Goal: Task Accomplishment & Management: Use online tool/utility

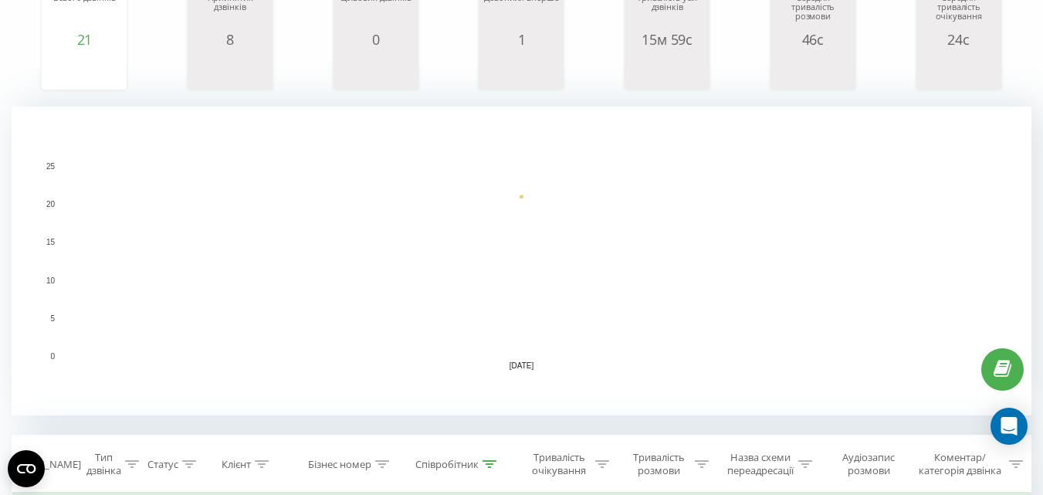
scroll to position [463, 0]
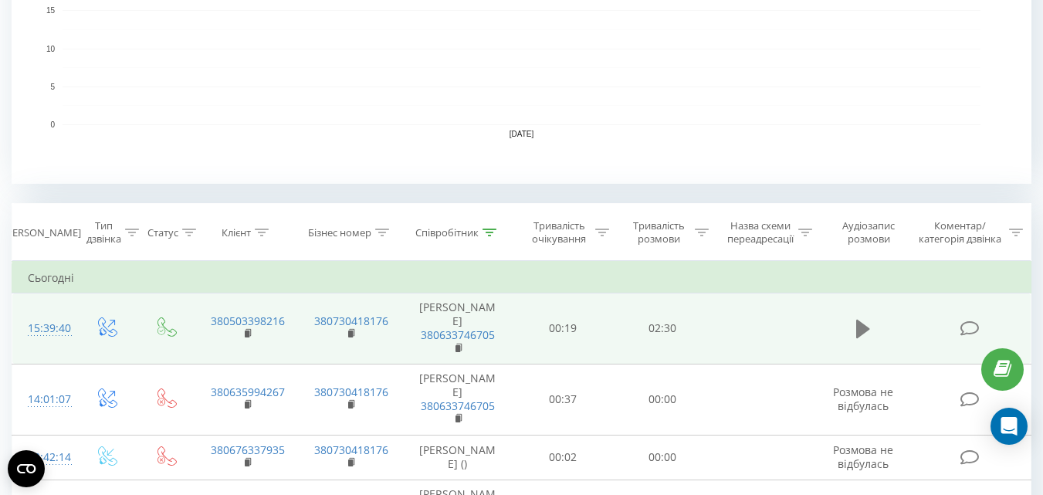
click at [859, 329] on icon at bounding box center [863, 329] width 14 height 19
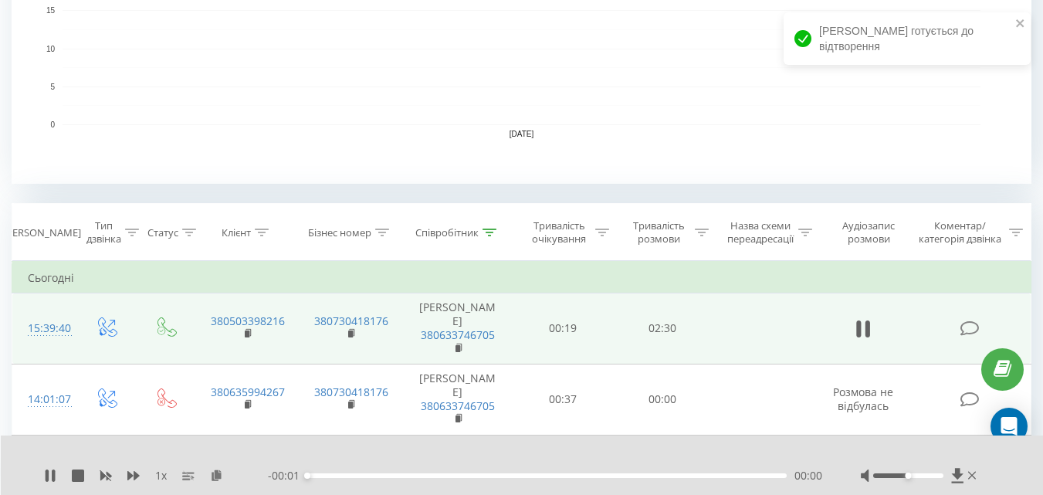
click at [43, 479] on div "1 x - 00:01 00:00 00:00" at bounding box center [522, 465] width 1043 height 59
click at [48, 478] on icon at bounding box center [47, 475] width 3 height 12
click at [218, 474] on icon at bounding box center [216, 474] width 13 height 11
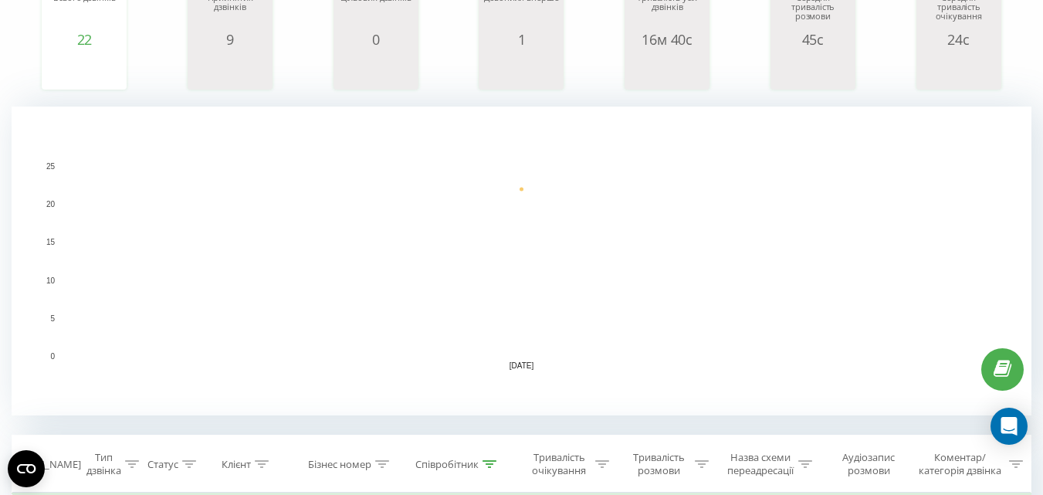
scroll to position [463, 0]
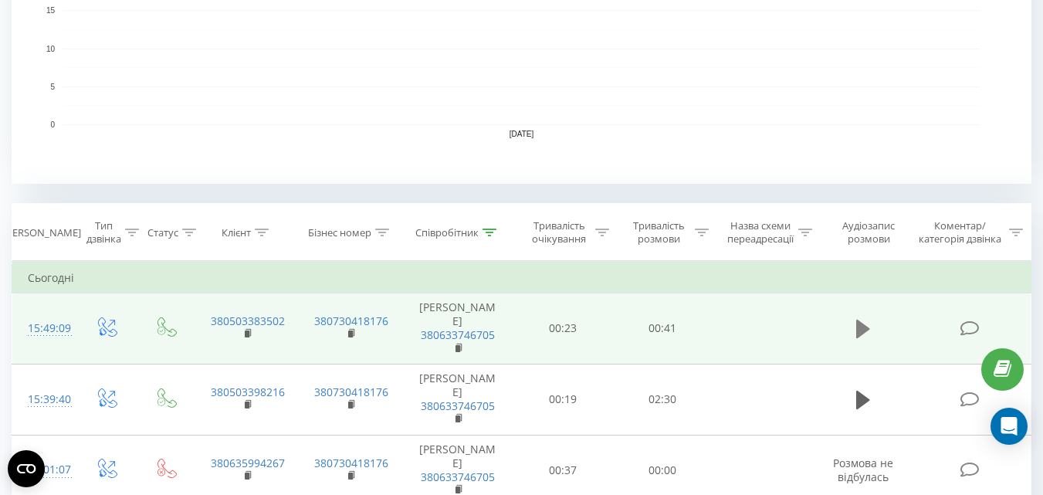
click at [857, 324] on icon at bounding box center [863, 329] width 14 height 19
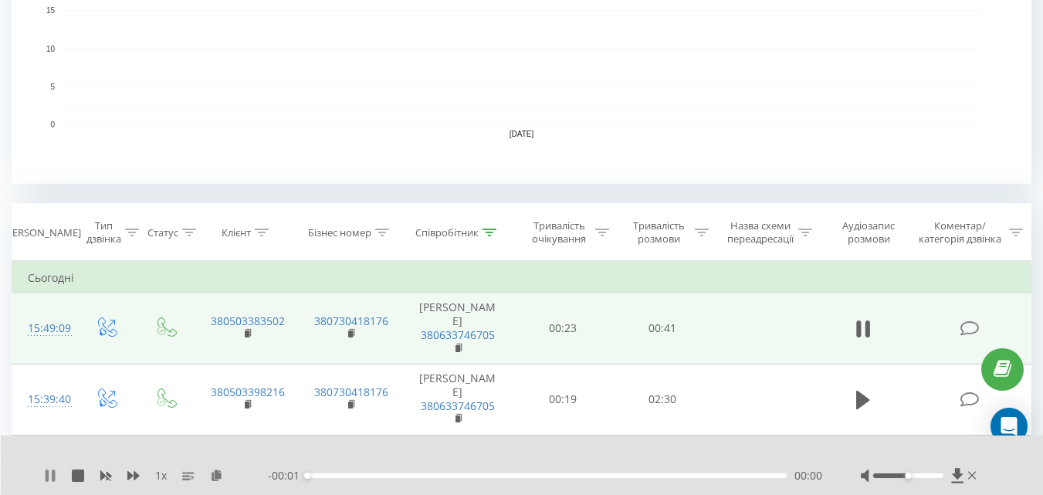
click at [48, 480] on icon at bounding box center [47, 475] width 3 height 12
click at [216, 475] on icon at bounding box center [216, 474] width 13 height 11
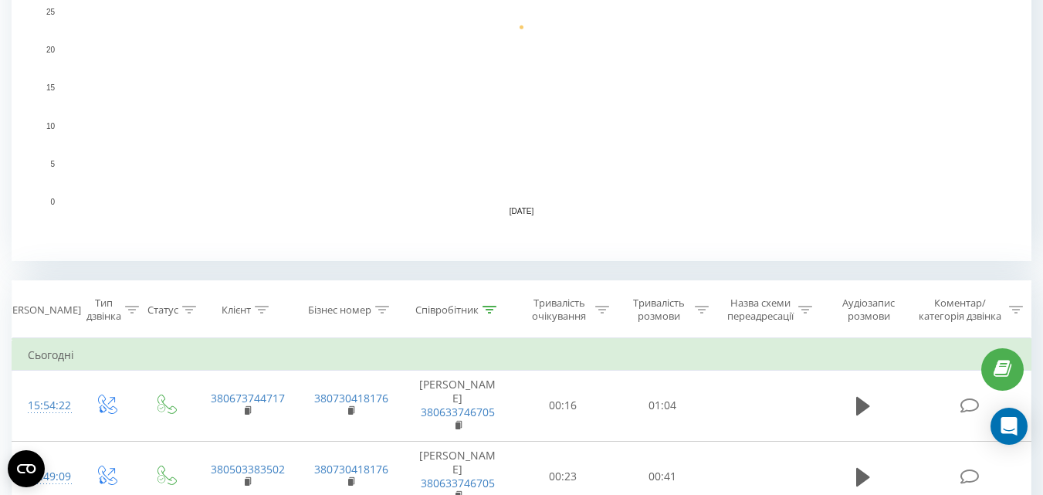
scroll to position [463, 0]
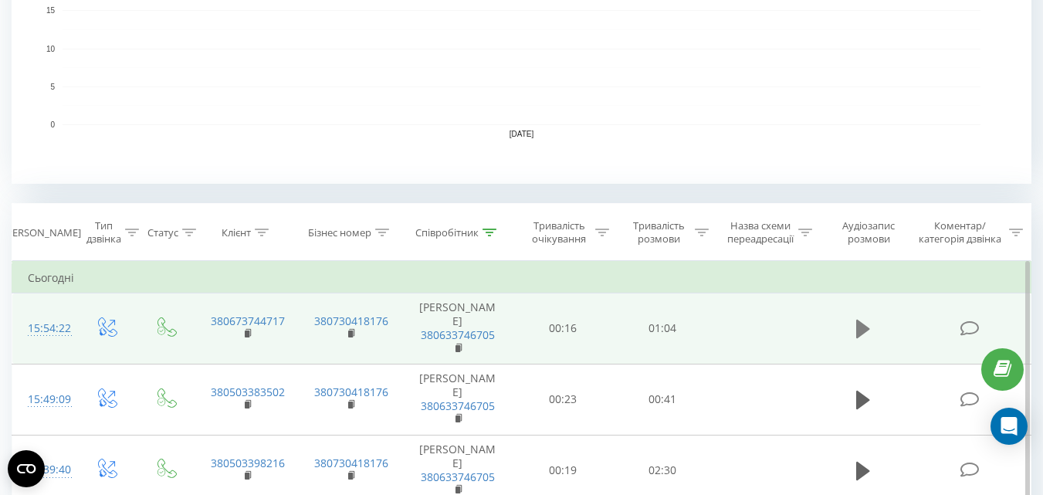
click at [858, 328] on icon at bounding box center [863, 329] width 14 height 19
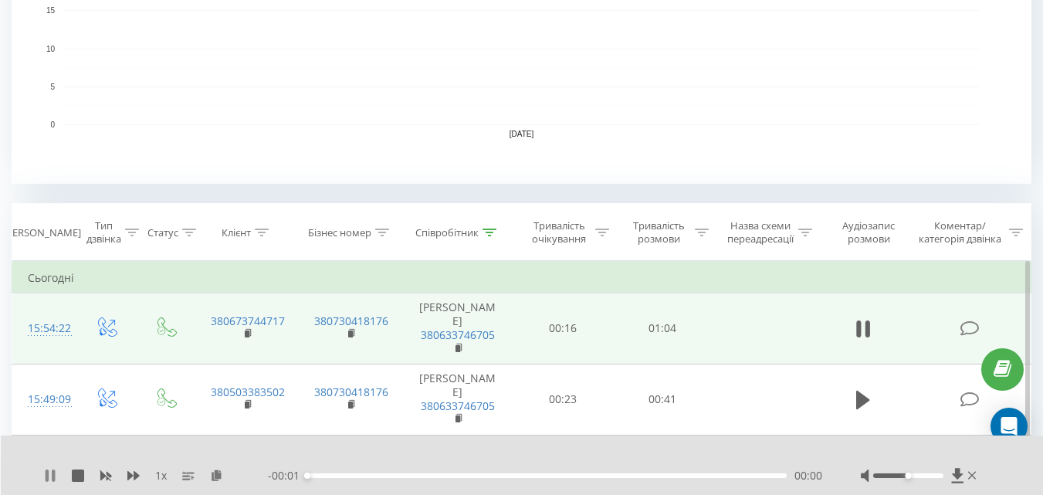
click at [52, 476] on icon at bounding box center [50, 475] width 12 height 12
click at [214, 476] on icon at bounding box center [216, 474] width 13 height 11
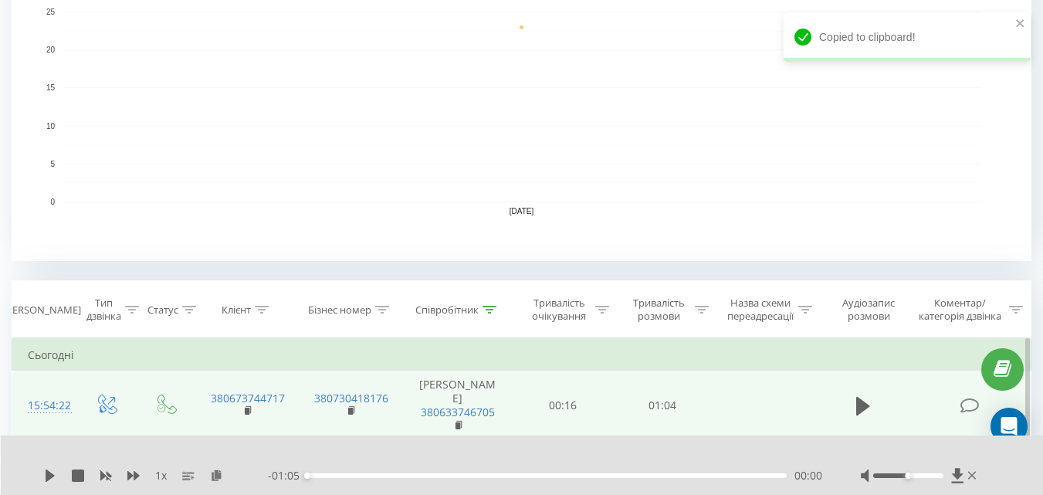
scroll to position [0, 0]
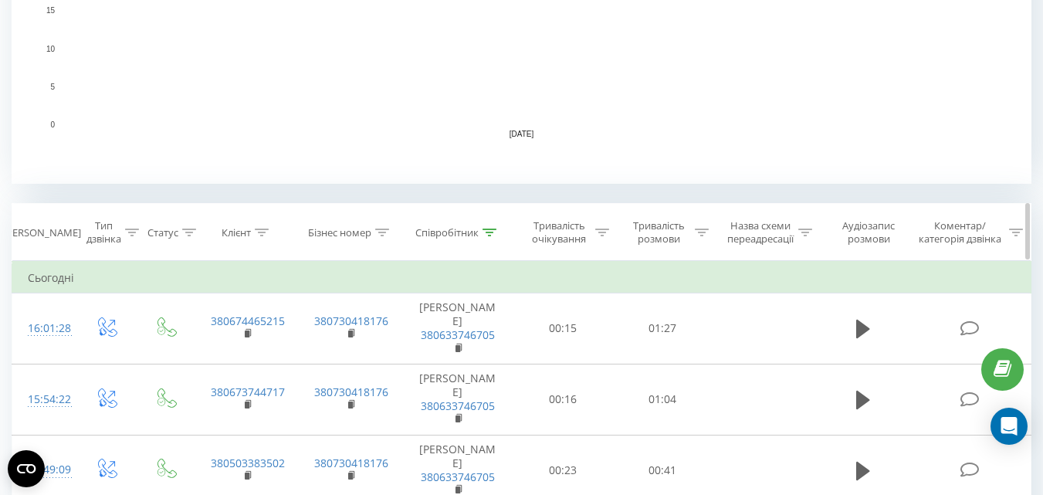
scroll to position [541, 0]
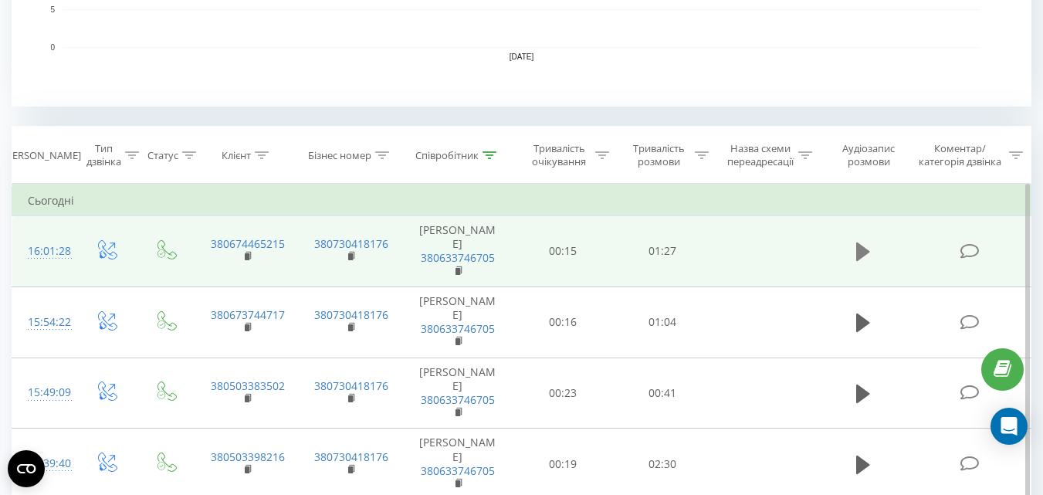
click at [859, 252] on icon at bounding box center [863, 251] width 14 height 19
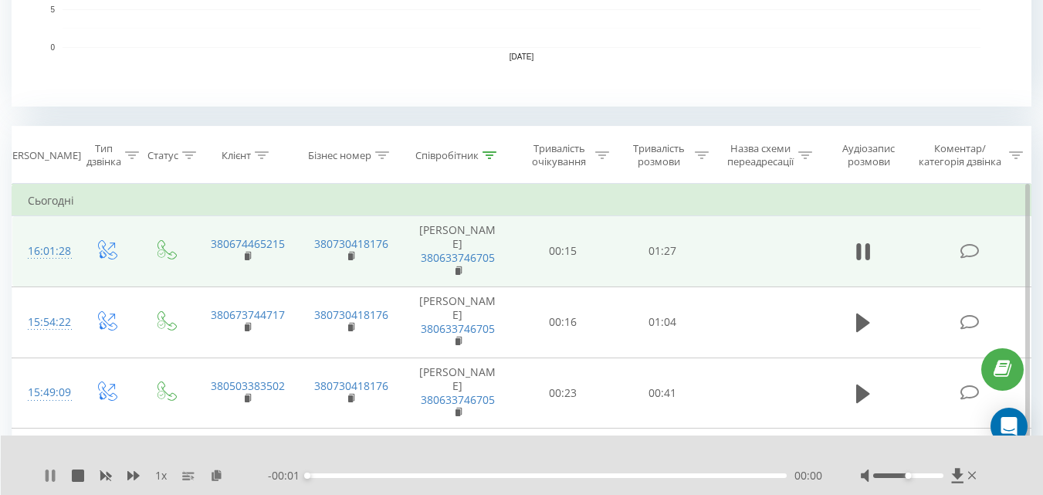
click at [48, 473] on icon at bounding box center [47, 475] width 3 height 12
click at [217, 474] on icon at bounding box center [216, 474] width 13 height 11
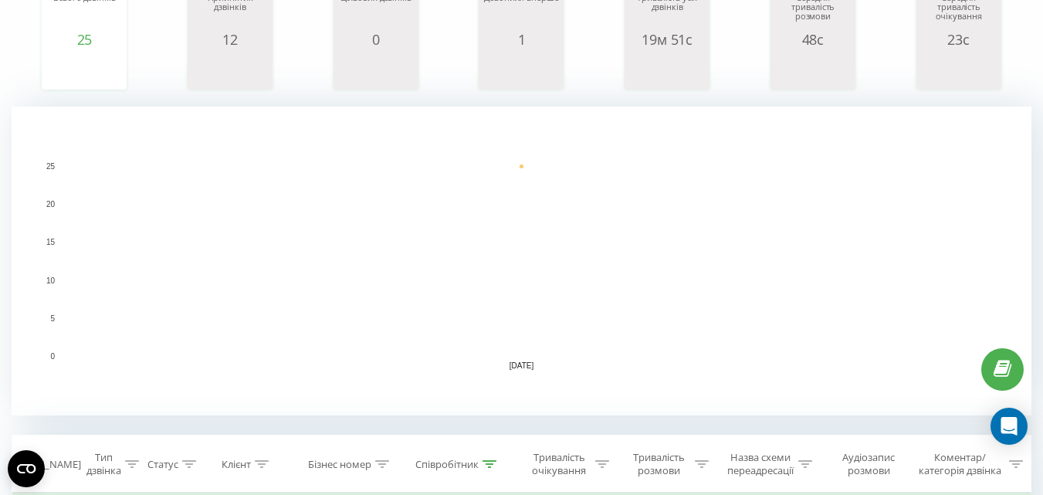
scroll to position [463, 0]
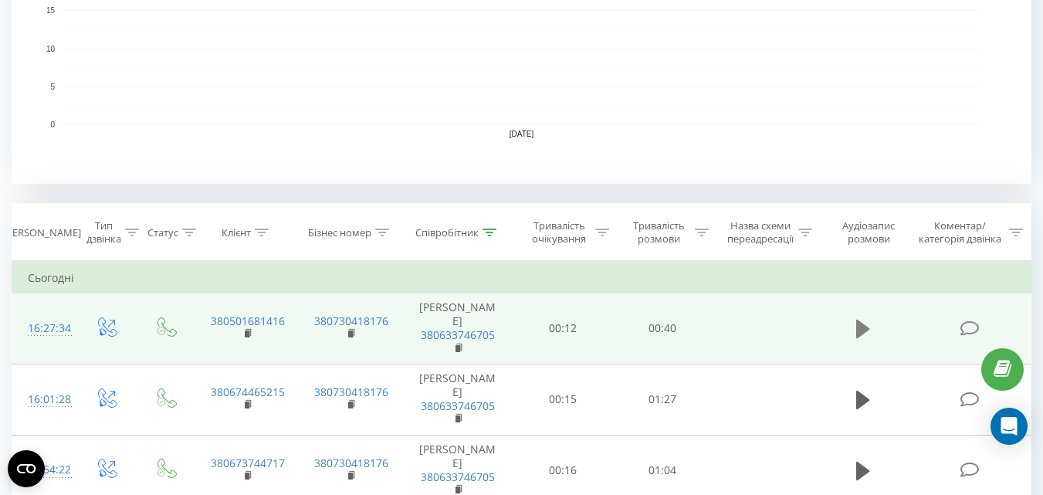
click at [862, 324] on icon at bounding box center [863, 329] width 14 height 19
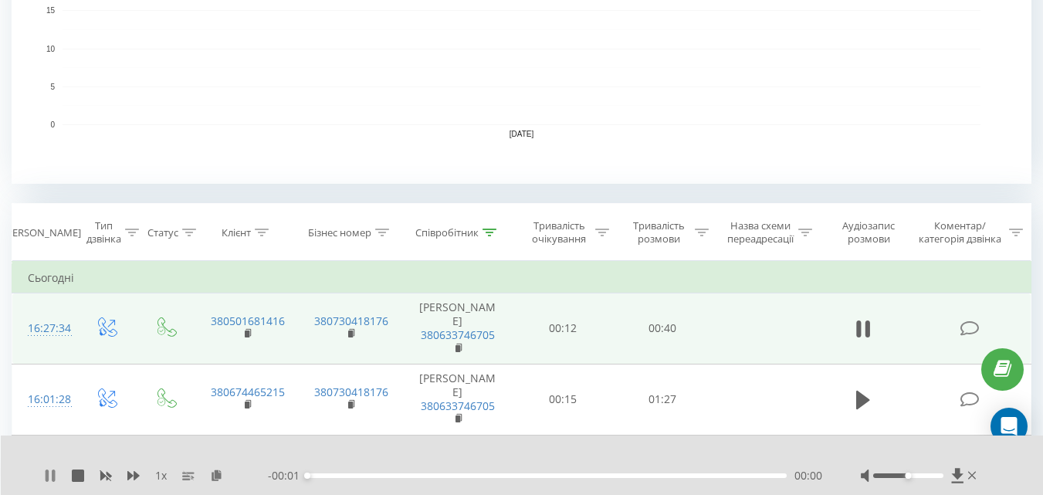
click at [51, 473] on icon at bounding box center [50, 475] width 12 height 12
click at [217, 477] on icon at bounding box center [216, 474] width 13 height 11
